Goal: Task Accomplishment & Management: Use online tool/utility

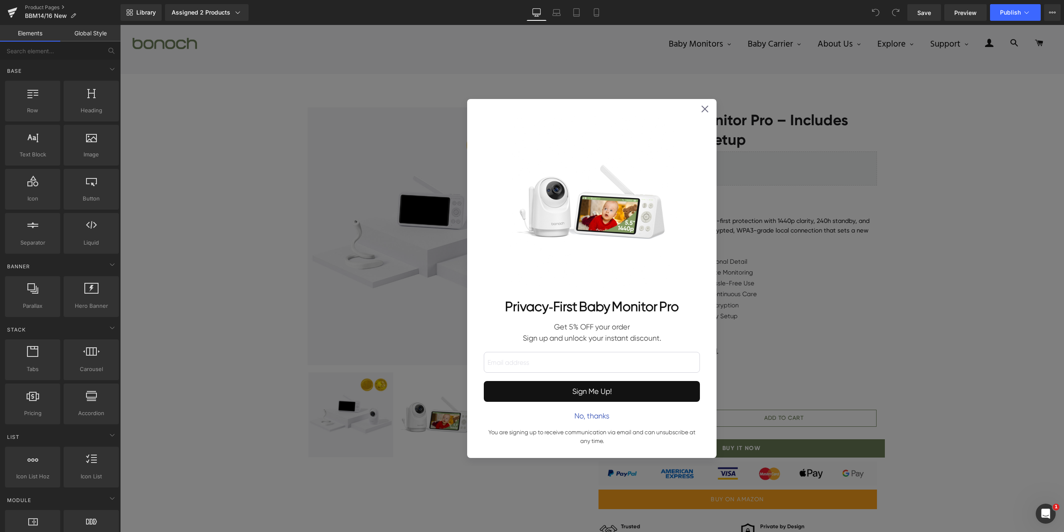
drag, startPoint x: 702, startPoint y: 111, endPoint x: 706, endPoint y: 329, distance: 217.8
click at [702, 111] on icon at bounding box center [705, 109] width 7 height 7
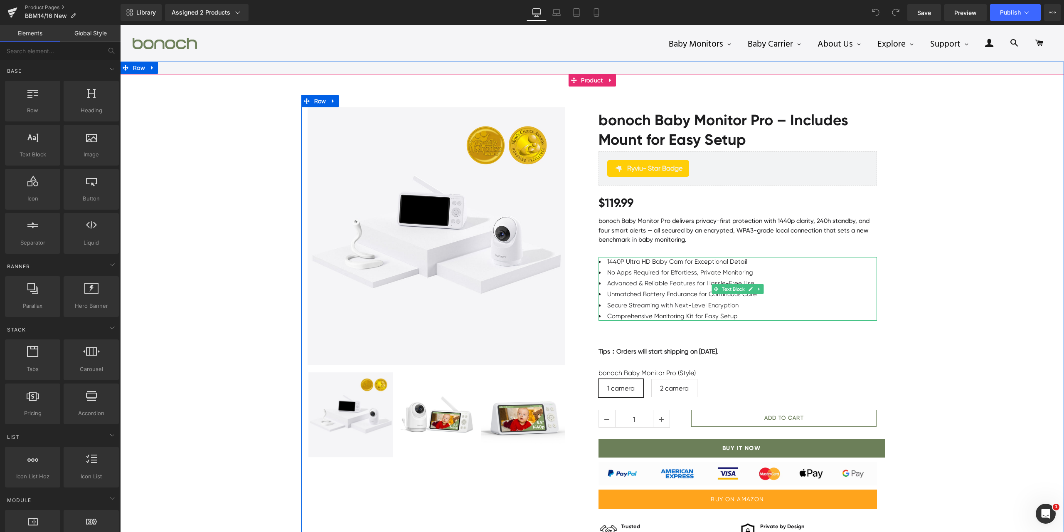
drag, startPoint x: 654, startPoint y: 289, endPoint x: 634, endPoint y: 281, distance: 21.1
click at [654, 288] on ul "1440P Ultra HD Baby Cam for Exceptional Detail No Apps Required for Effortless,…" at bounding box center [737, 289] width 278 height 64
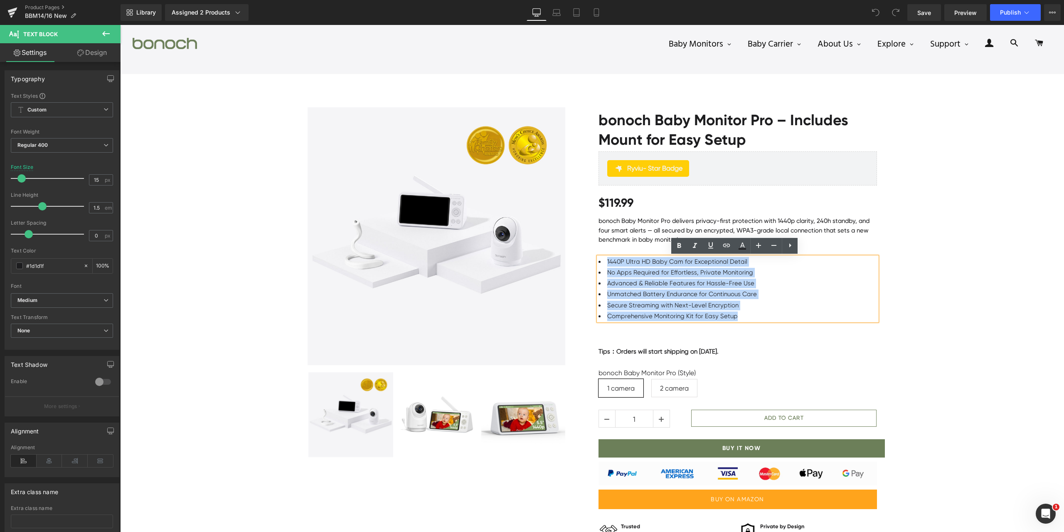
drag, startPoint x: 603, startPoint y: 262, endPoint x: 782, endPoint y: 317, distance: 187.6
click at [782, 317] on ul "1440P Ultra HD Baby Cam for Exceptional Detail No Apps Required for Effortless,…" at bounding box center [737, 289] width 278 height 64
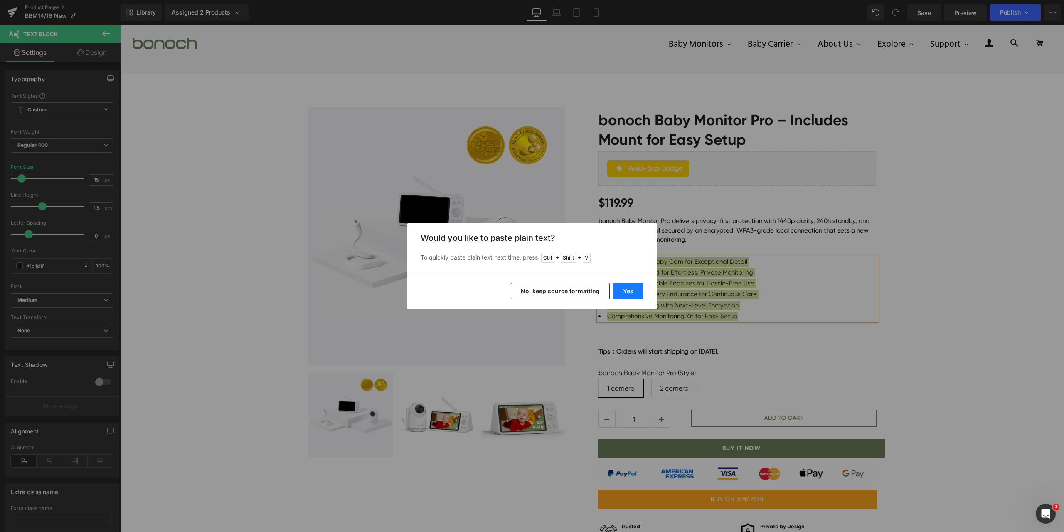
click at [634, 298] on button "Yes" at bounding box center [628, 291] width 30 height 17
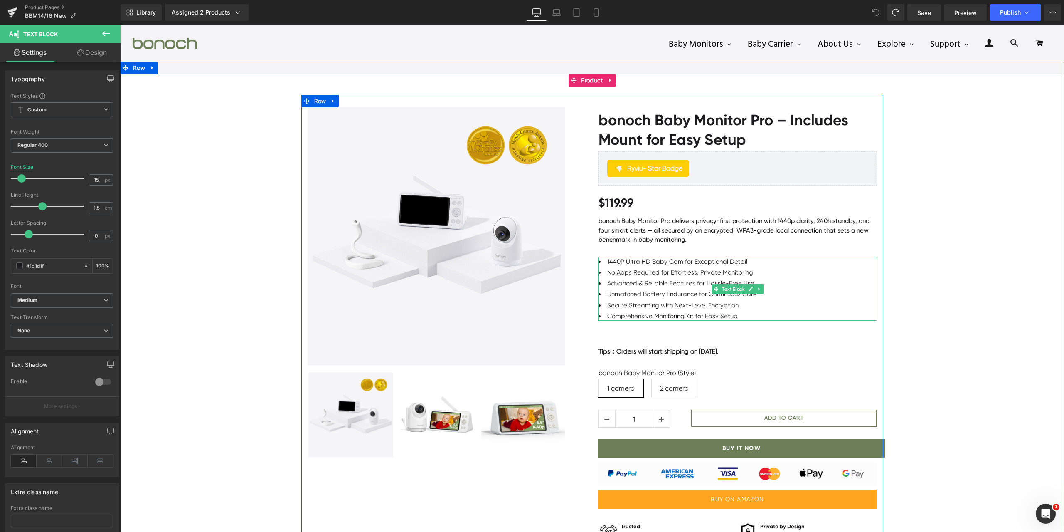
drag, startPoint x: 692, startPoint y: 276, endPoint x: 667, endPoint y: 278, distance: 24.2
click at [692, 276] on li "No Apps Required for Effortless, Private Monitoring" at bounding box center [737, 273] width 278 height 10
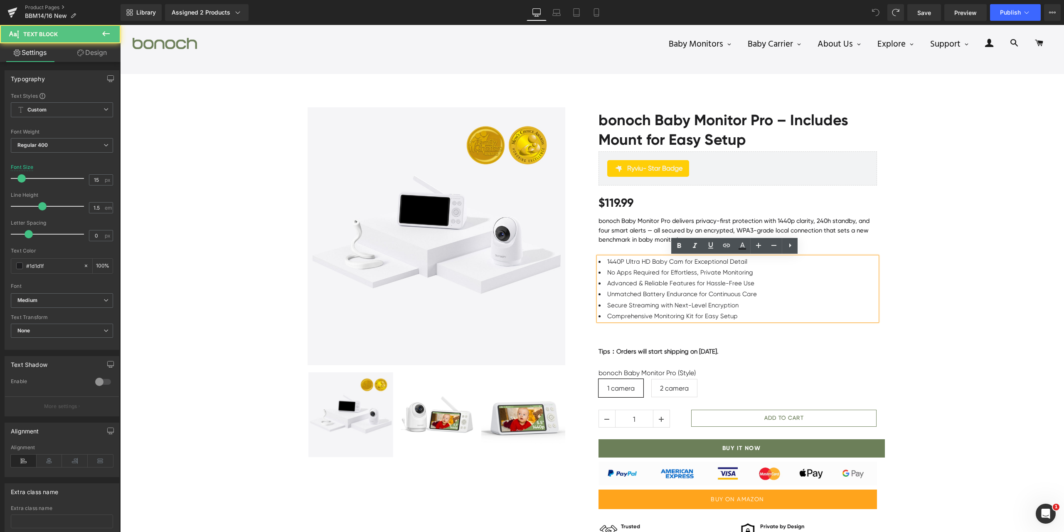
click at [656, 278] on li "Advanced & Reliable Features for Hassle-Free Use" at bounding box center [737, 283] width 278 height 10
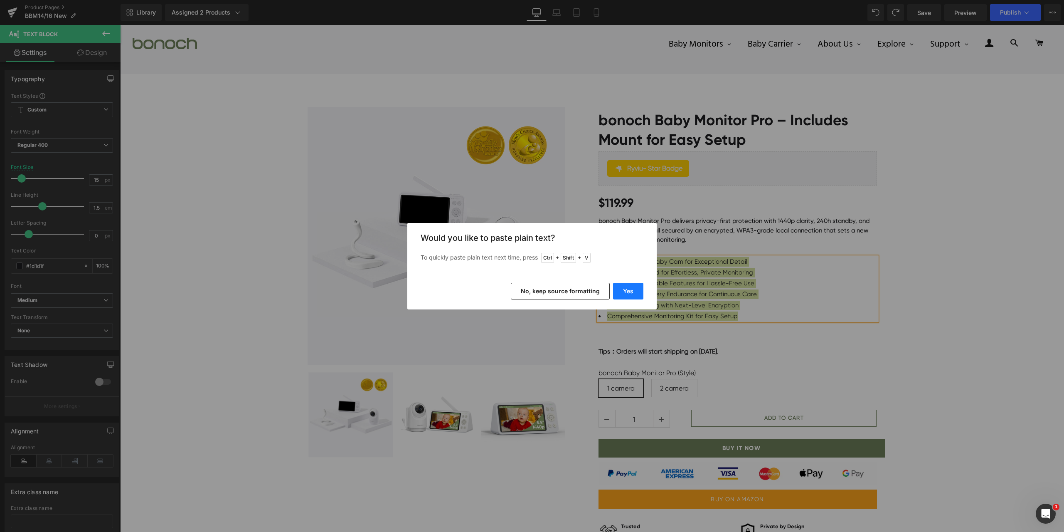
click at [638, 285] on button "Yes" at bounding box center [628, 291] width 30 height 17
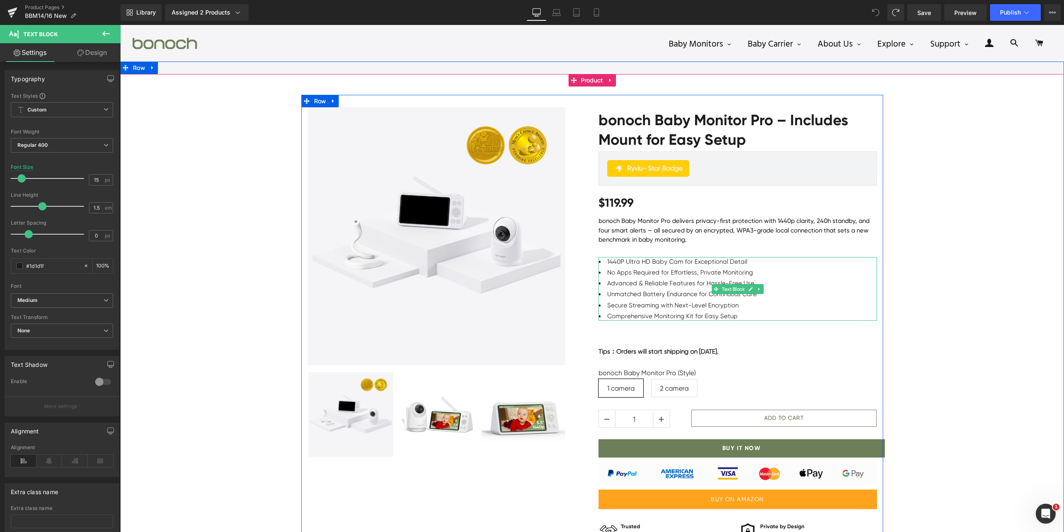
drag, startPoint x: 668, startPoint y: 271, endPoint x: 600, endPoint y: 261, distance: 68.8
click at [668, 271] on li "No Apps Required for Effortless, Private Monitoring" at bounding box center [737, 273] width 278 height 10
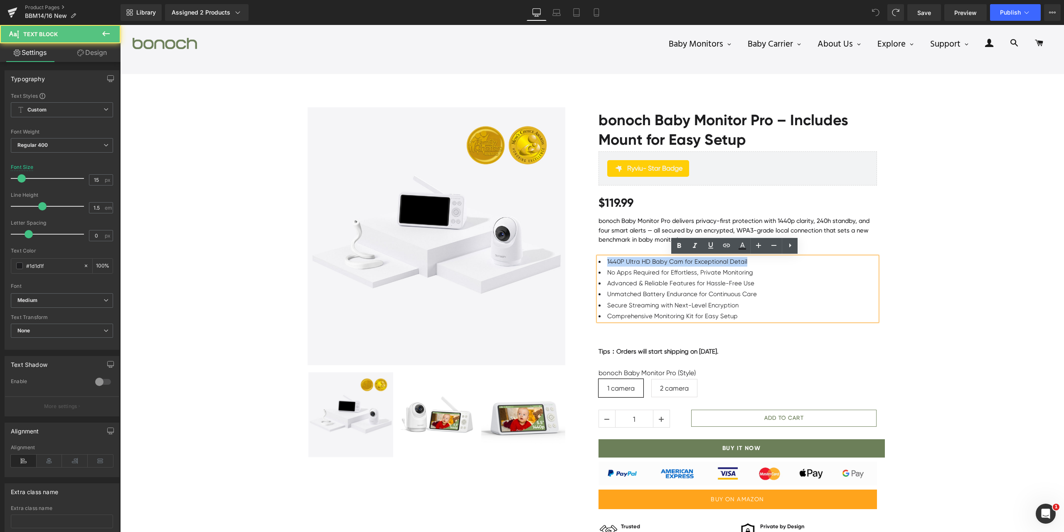
drag, startPoint x: 603, startPoint y: 260, endPoint x: 763, endPoint y: 261, distance: 159.6
click at [763, 261] on li "1440P Ultra HD Baby Cam for Exceptional Detail" at bounding box center [737, 262] width 278 height 10
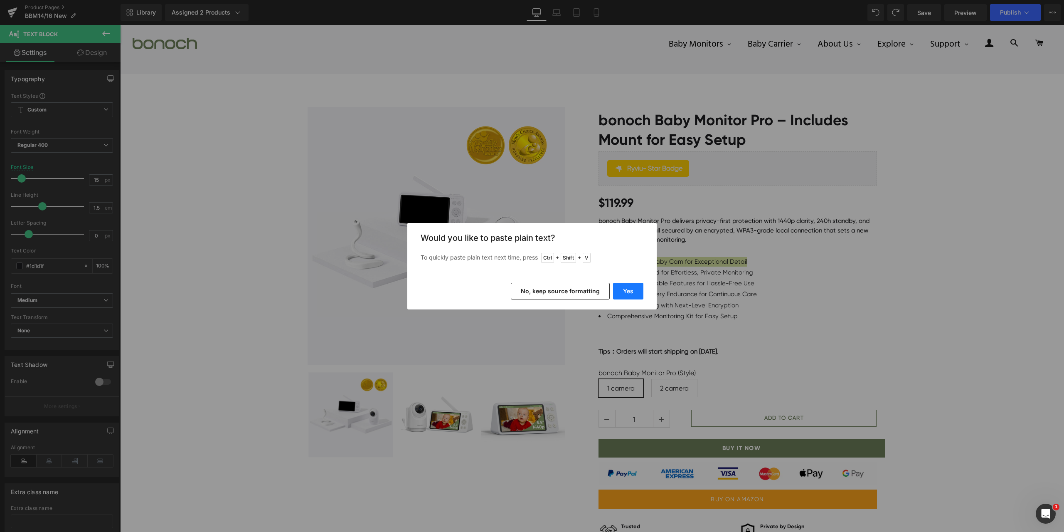
click at [631, 290] on button "Yes" at bounding box center [628, 291] width 30 height 17
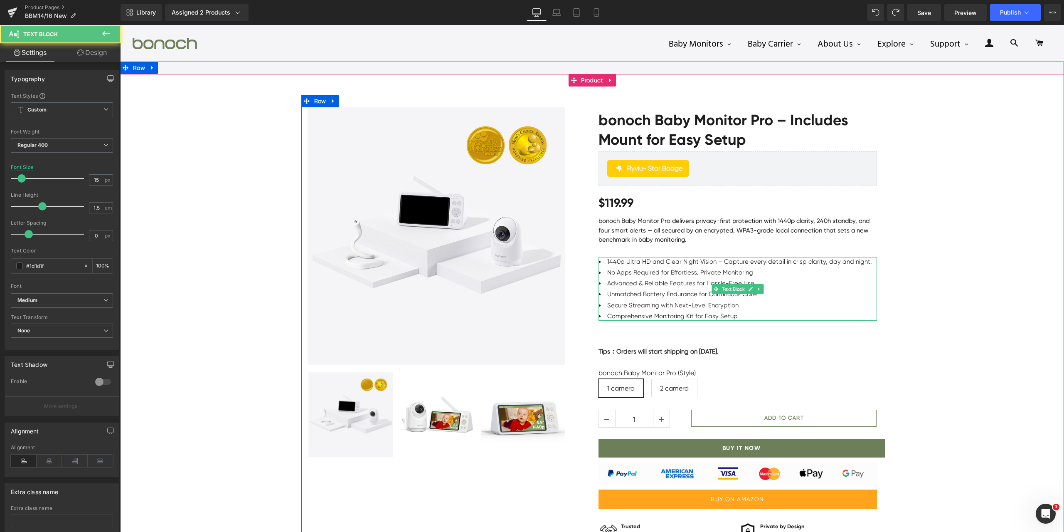
drag, startPoint x: 665, startPoint y: 282, endPoint x: 613, endPoint y: 281, distance: 52.4
click at [665, 281] on li "Advanced & Reliable Features for Hassle-Free Use" at bounding box center [737, 283] width 278 height 10
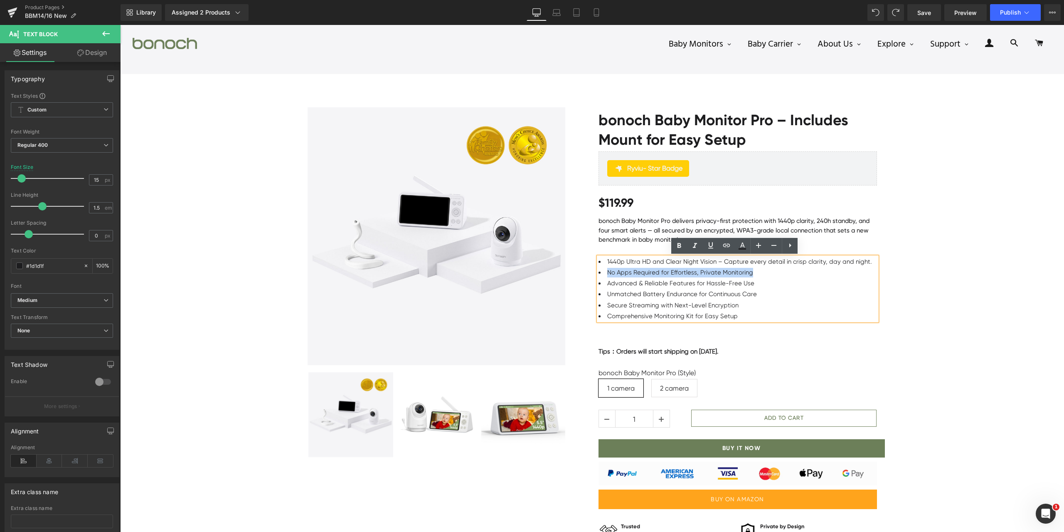
drag, startPoint x: 606, startPoint y: 271, endPoint x: 807, endPoint y: 274, distance: 201.2
click at [816, 272] on li "No Apps Required for Effortless, Private Monitoring" at bounding box center [737, 273] width 278 height 10
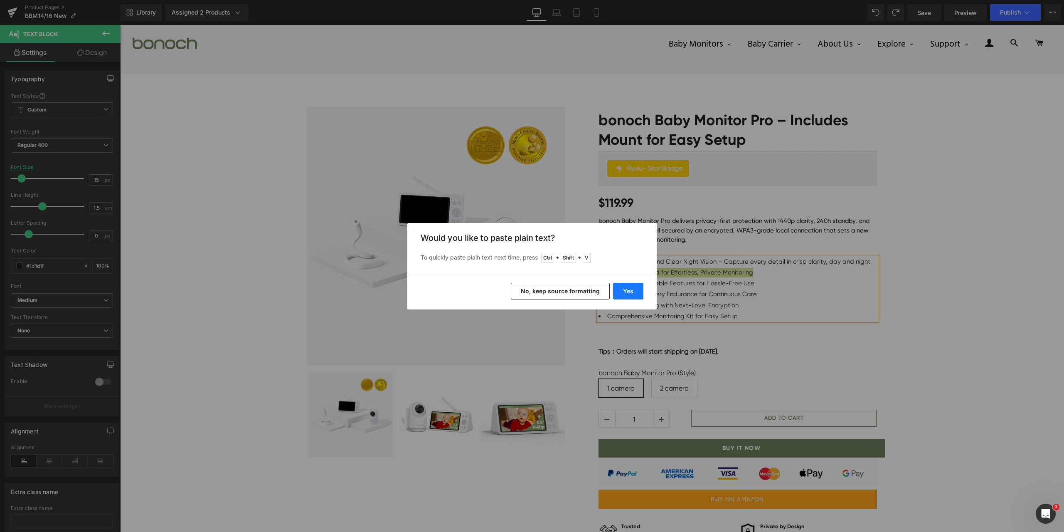
click at [622, 291] on button "Yes" at bounding box center [628, 291] width 30 height 17
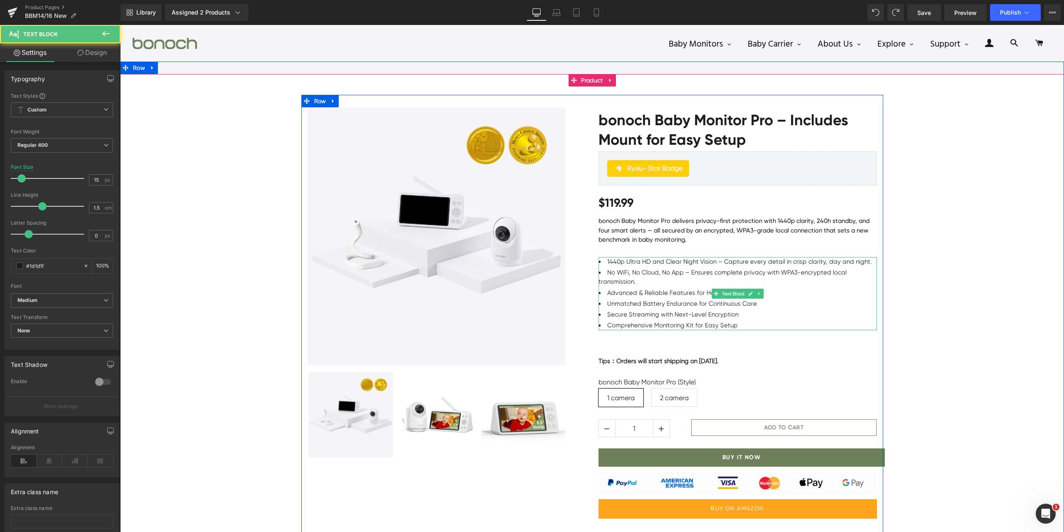
click at [660, 288] on li "Advanced & Reliable Features for Hassle-Free Use" at bounding box center [737, 293] width 278 height 10
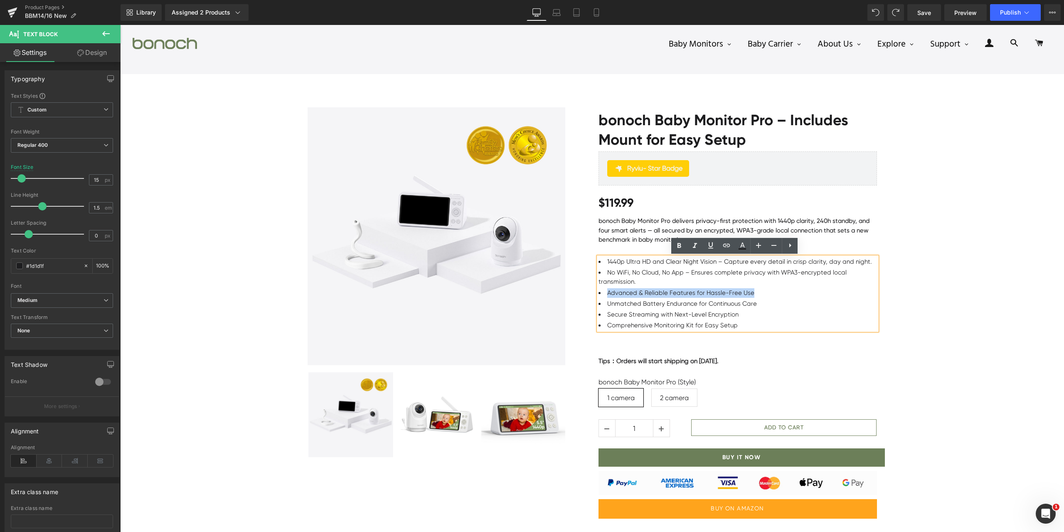
drag, startPoint x: 603, startPoint y: 291, endPoint x: 782, endPoint y: 286, distance: 178.8
click at [781, 286] on ul "1440p Ultra HD and Clear Night Vision – Capture every detail in crisp clarity, …" at bounding box center [737, 293] width 278 height 73
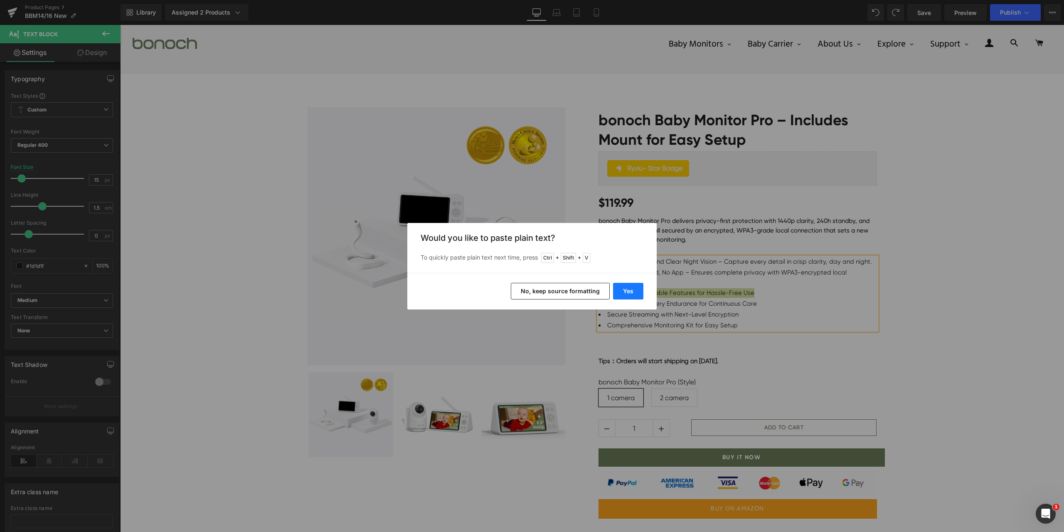
click at [621, 290] on button "Yes" at bounding box center [628, 291] width 30 height 17
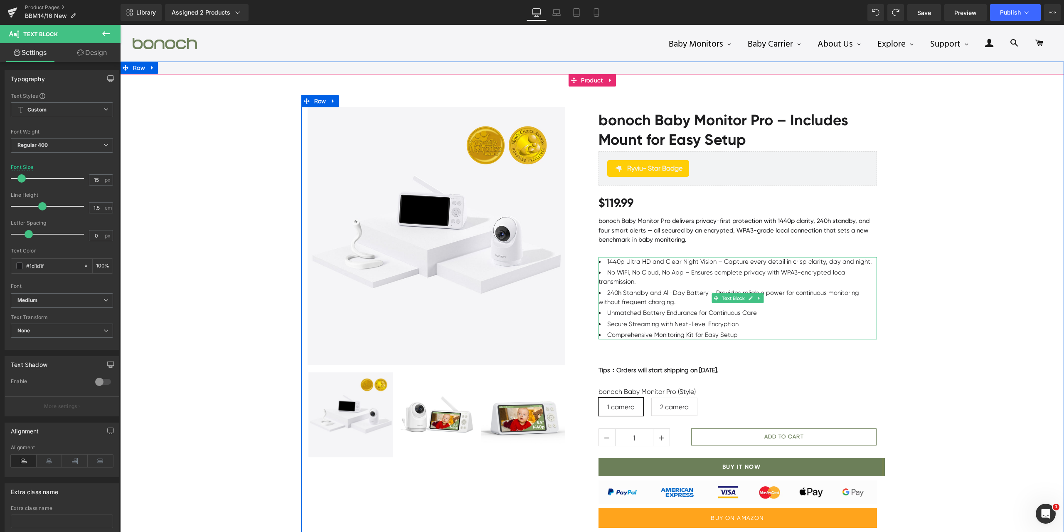
drag, startPoint x: 627, startPoint y: 315, endPoint x: 618, endPoint y: 313, distance: 9.8
click at [627, 315] on li "Unmatched Battery Endurance for Continuous Care" at bounding box center [737, 313] width 278 height 10
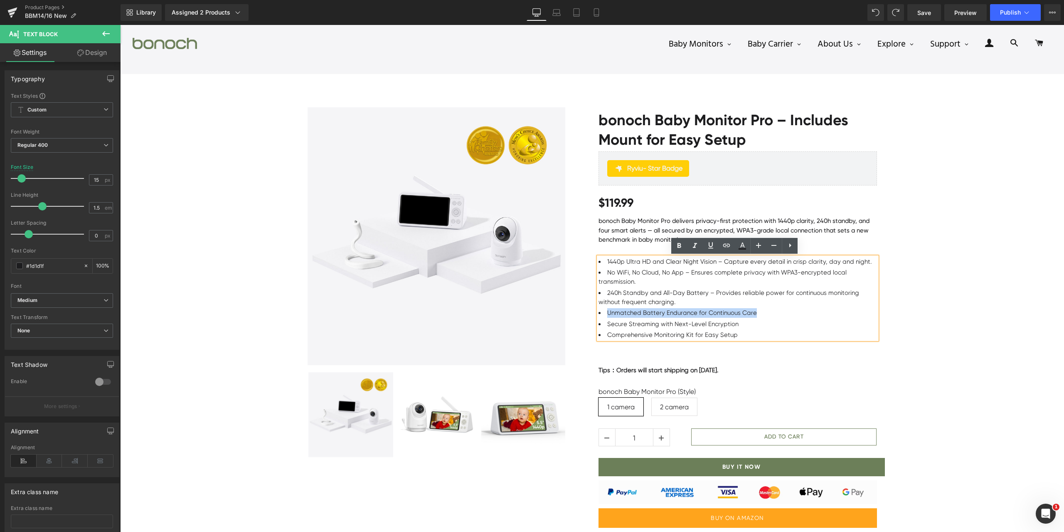
drag, startPoint x: 604, startPoint y: 311, endPoint x: 811, endPoint y: 311, distance: 206.5
click at [811, 311] on li "Unmatched Battery Endurance for Continuous Care" at bounding box center [737, 313] width 278 height 10
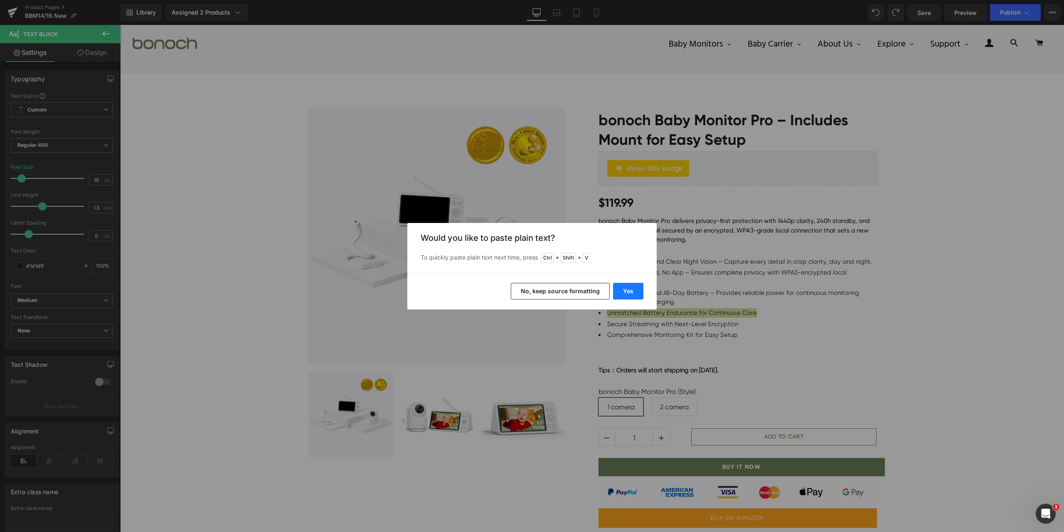
click at [635, 294] on button "Yes" at bounding box center [628, 291] width 30 height 17
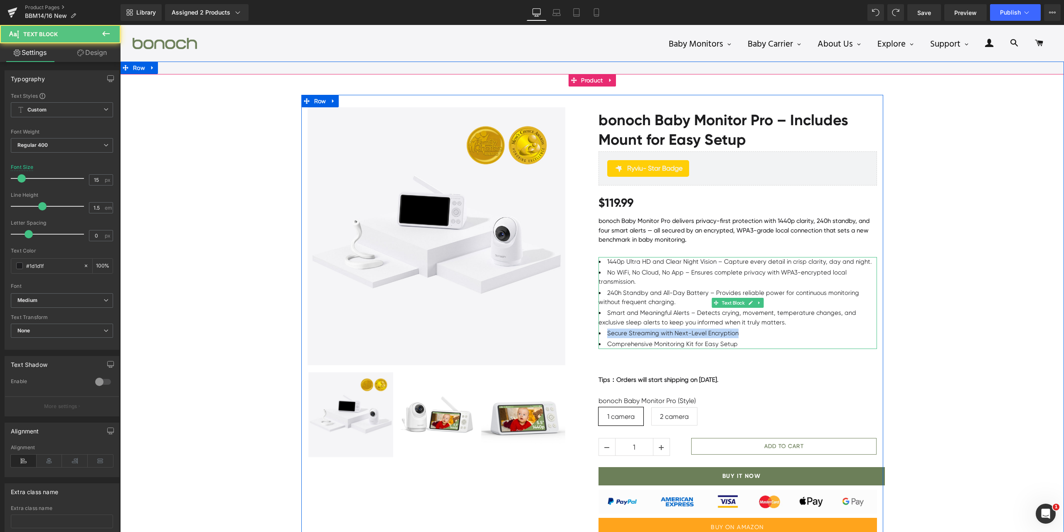
drag, startPoint x: 605, startPoint y: 332, endPoint x: 763, endPoint y: 335, distance: 158.4
click at [763, 335] on li "Secure Streaming with Next-Level Encryption" at bounding box center [737, 333] width 278 height 10
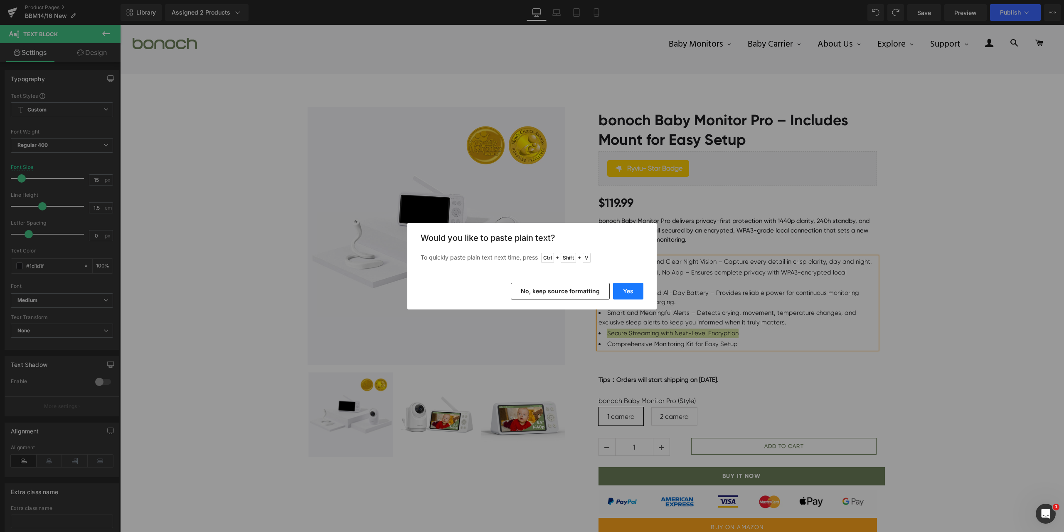
click at [639, 293] on button "Yes" at bounding box center [628, 291] width 30 height 17
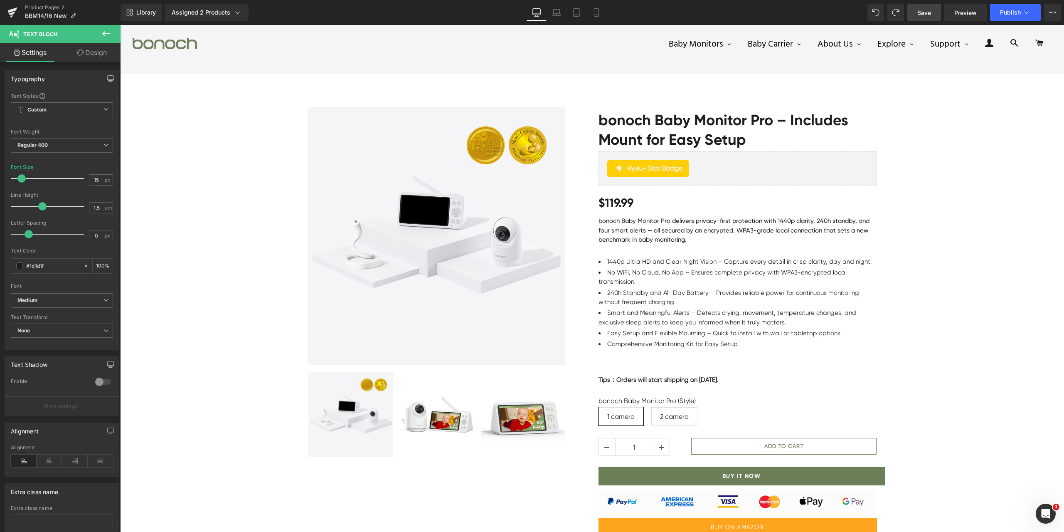
click at [930, 15] on span "Save" at bounding box center [924, 12] width 14 height 9
click at [981, 13] on link "Preview" at bounding box center [965, 12] width 42 height 17
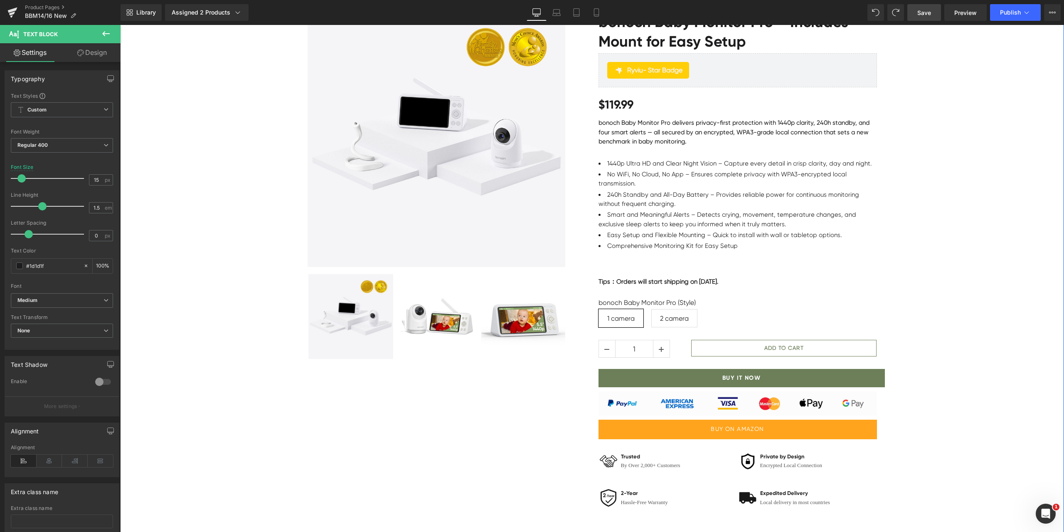
scroll to position [125, 0]
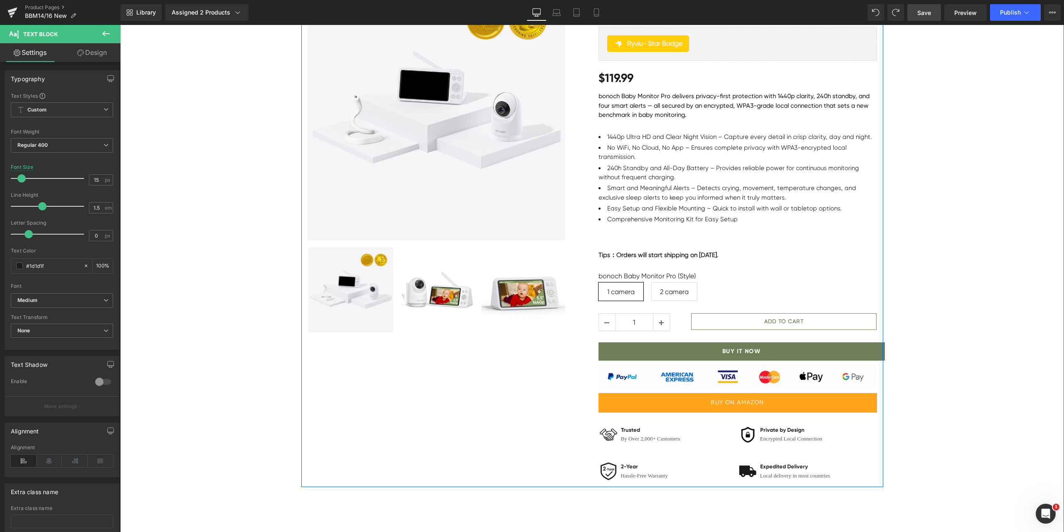
click at [585, 251] on div "Sale Off (P) Image ‹ › (P) Image List" at bounding box center [446, 158] width 291 height 350
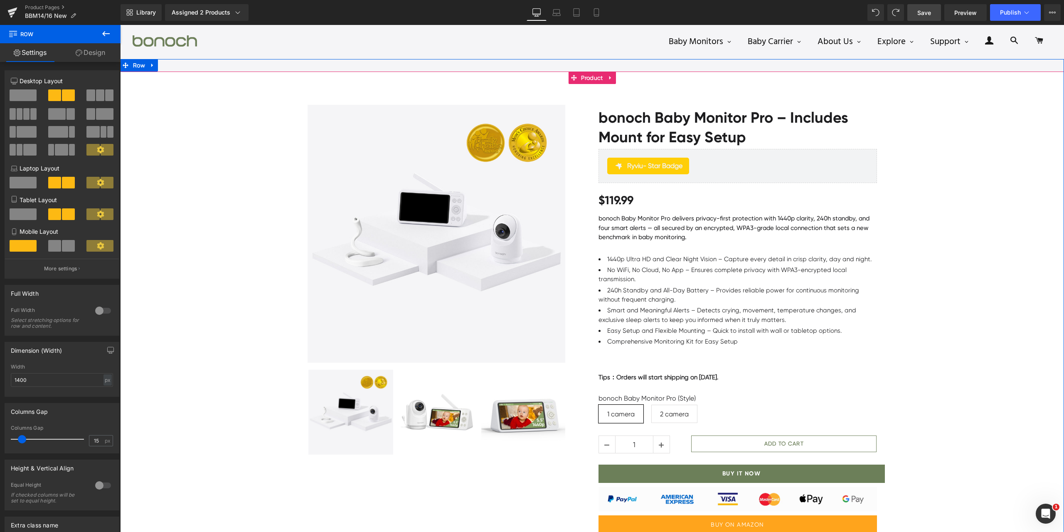
scroll to position [0, 0]
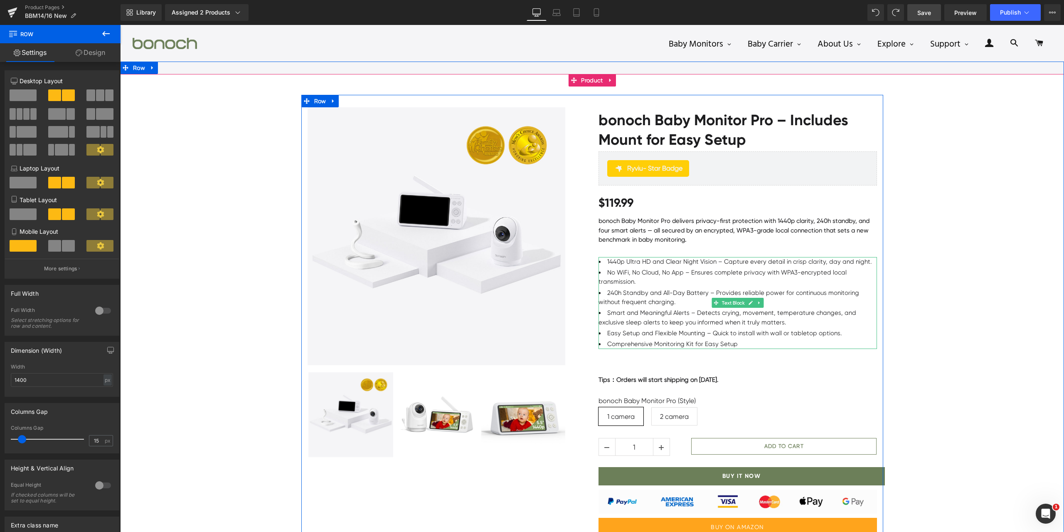
click at [739, 343] on li "Comprehensive Monitoring Kit for Easy Setup" at bounding box center [737, 344] width 278 height 10
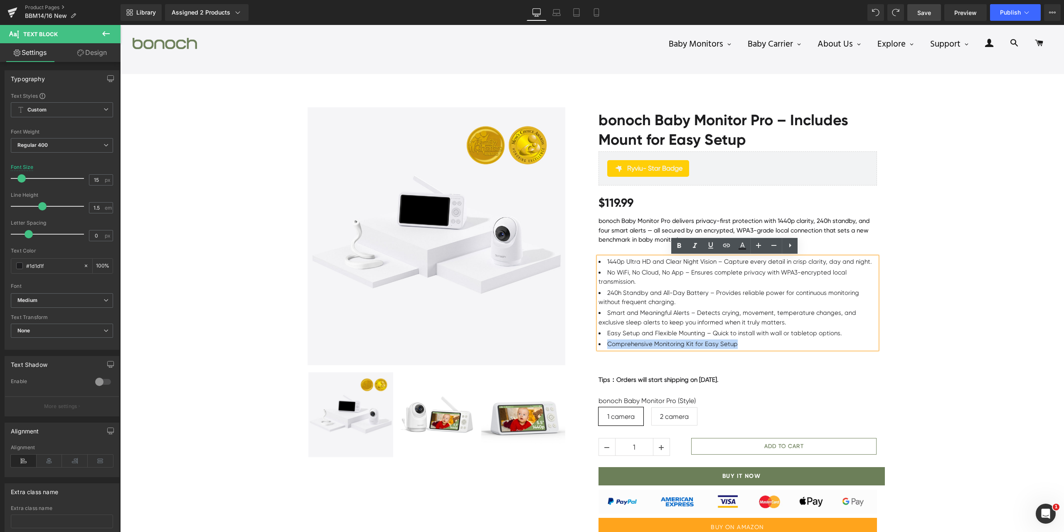
drag, startPoint x: 743, startPoint y: 342, endPoint x: 603, endPoint y: 346, distance: 140.5
click at [603, 346] on li "Comprehensive Monitoring Kit for Easy Setup" at bounding box center [737, 344] width 278 height 10
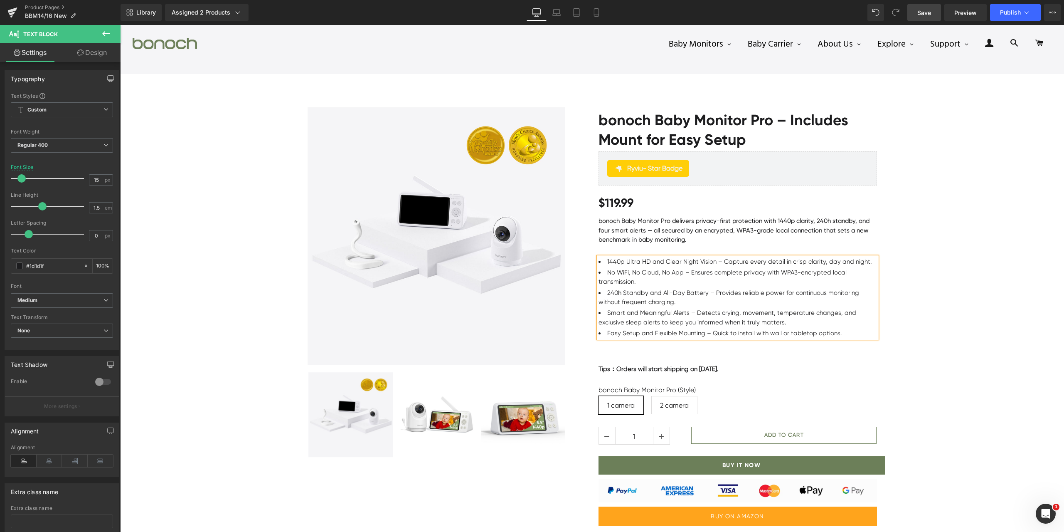
click at [865, 264] on li "1440p Ultra HD and Clear Night Vision – Capture every detail in crisp clarity, …" at bounding box center [737, 262] width 278 height 10
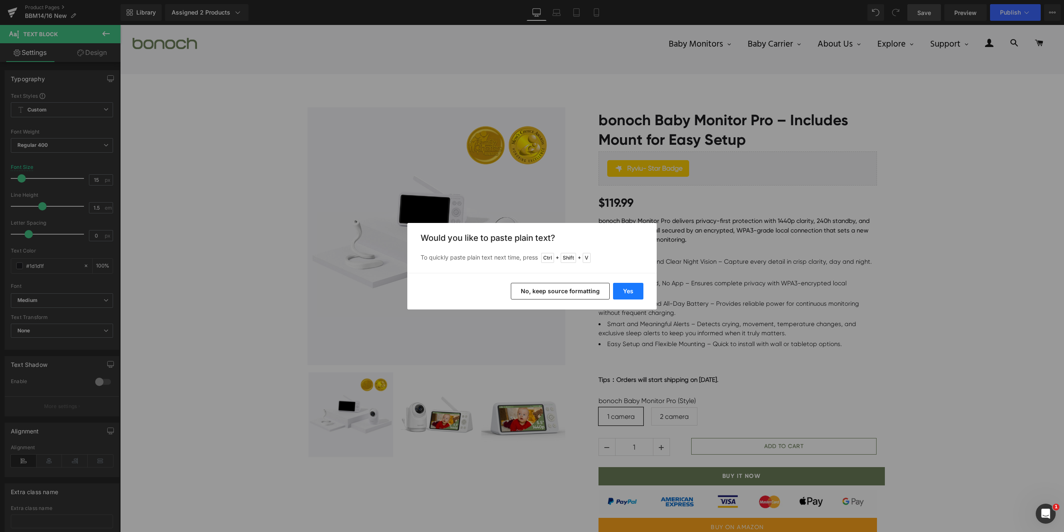
click at [629, 289] on button "Yes" at bounding box center [628, 291] width 30 height 17
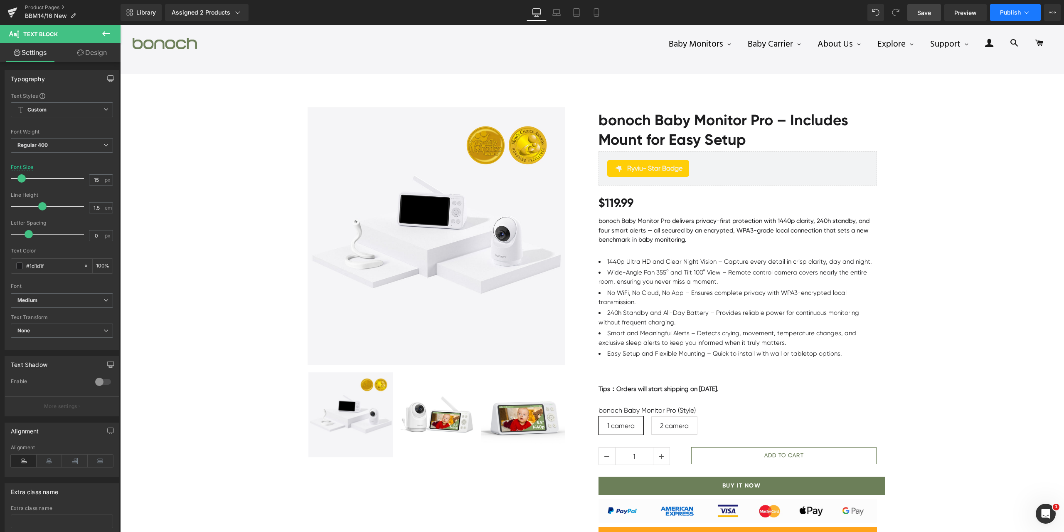
click at [1005, 10] on span "Publish" at bounding box center [1010, 12] width 21 height 7
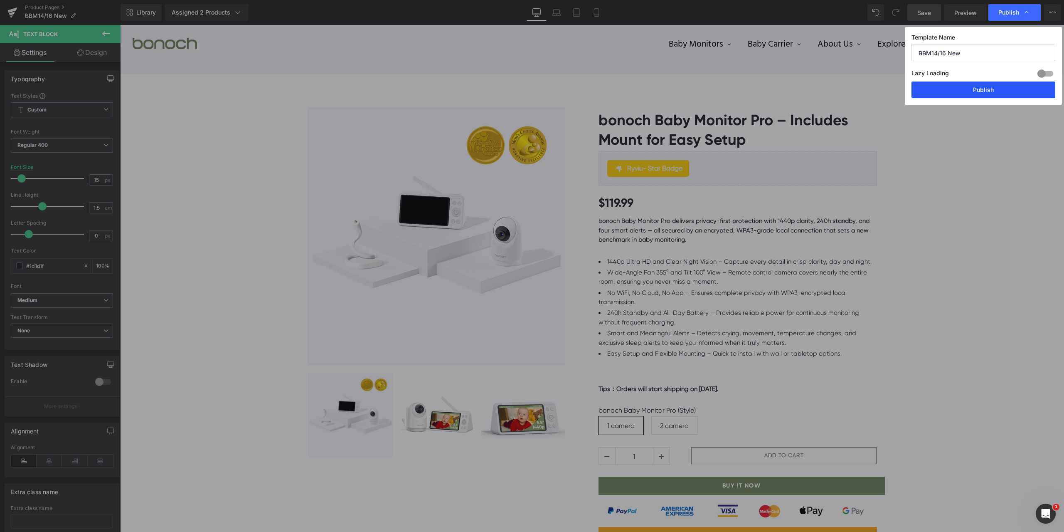
click at [992, 96] on button "Publish" at bounding box center [983, 89] width 144 height 17
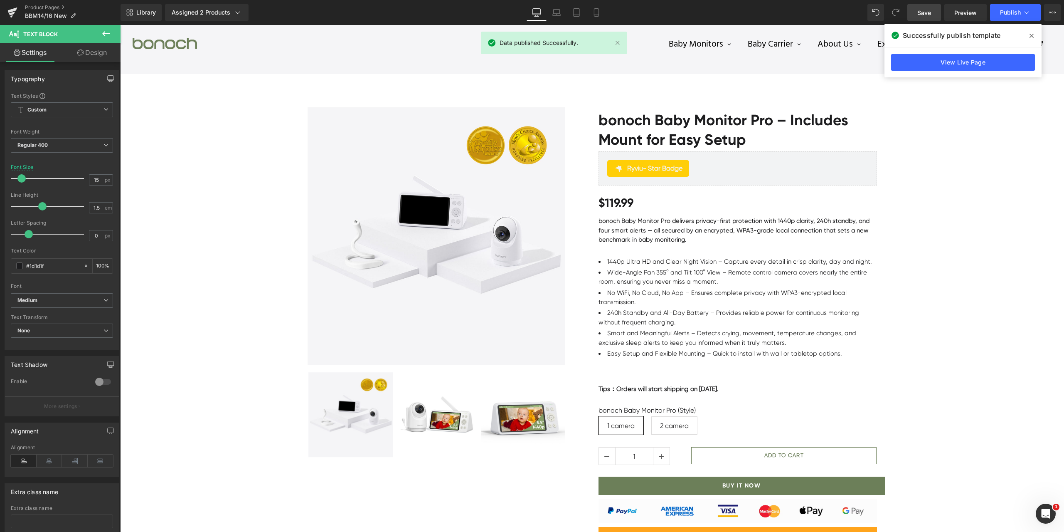
drag, startPoint x: 911, startPoint y: 13, endPoint x: 1031, endPoint y: 38, distance: 122.7
click at [1031, 38] on icon at bounding box center [1031, 35] width 4 height 7
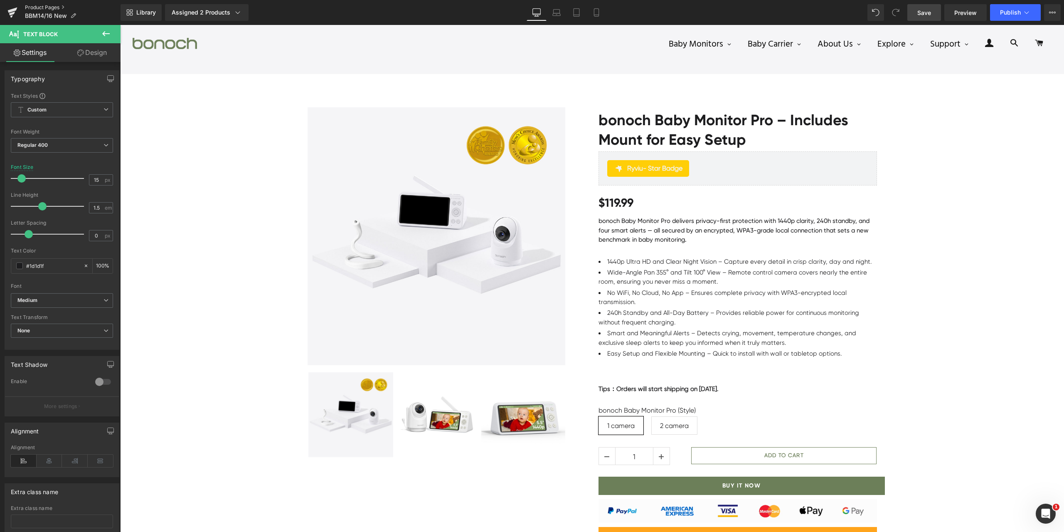
click at [48, 5] on link "Product Pages" at bounding box center [73, 7] width 96 height 7
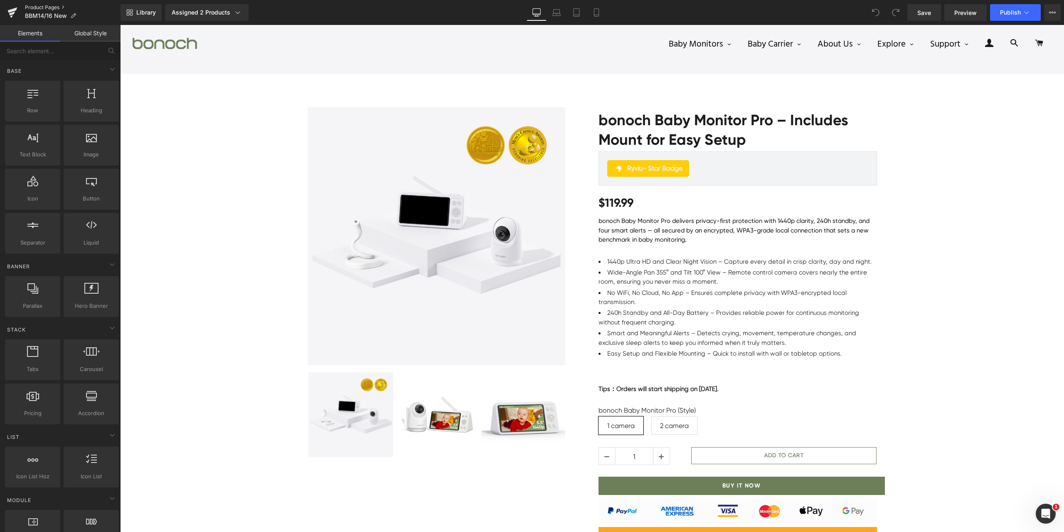
click at [39, 6] on link "Product Pages" at bounding box center [73, 7] width 96 height 7
